Goal: Find contact information: Find contact information

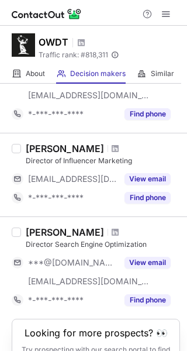
scroll to position [300, 0]
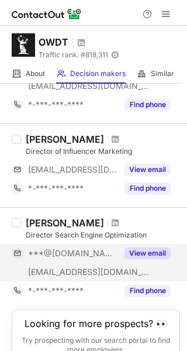
click at [88, 251] on span "***@[DOMAIN_NAME]" at bounding box center [73, 253] width 90 height 11
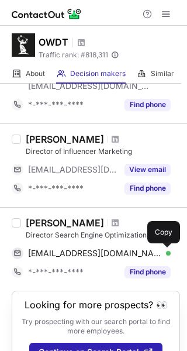
click at [163, 251] on span at bounding box center [164, 253] width 9 height 9
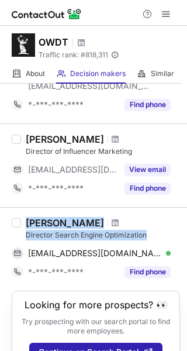
drag, startPoint x: 146, startPoint y: 237, endPoint x: 15, endPoint y: 217, distance: 132.8
click at [15, 217] on div "Sam Afsari Director Search Engine Optimization afsarissamira@gmail.com Verified…" at bounding box center [93, 249] width 187 height 84
copy div "Sam Afsari Director Search Engine Optimization"
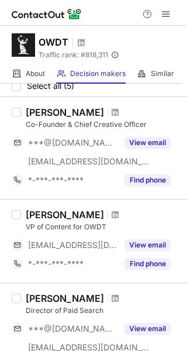
scroll to position [42, 0]
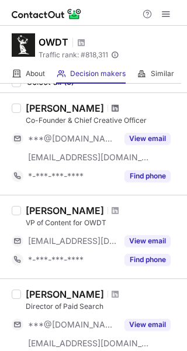
click at [112, 111] on span at bounding box center [115, 108] width 7 height 9
